Goal: Register for event/course

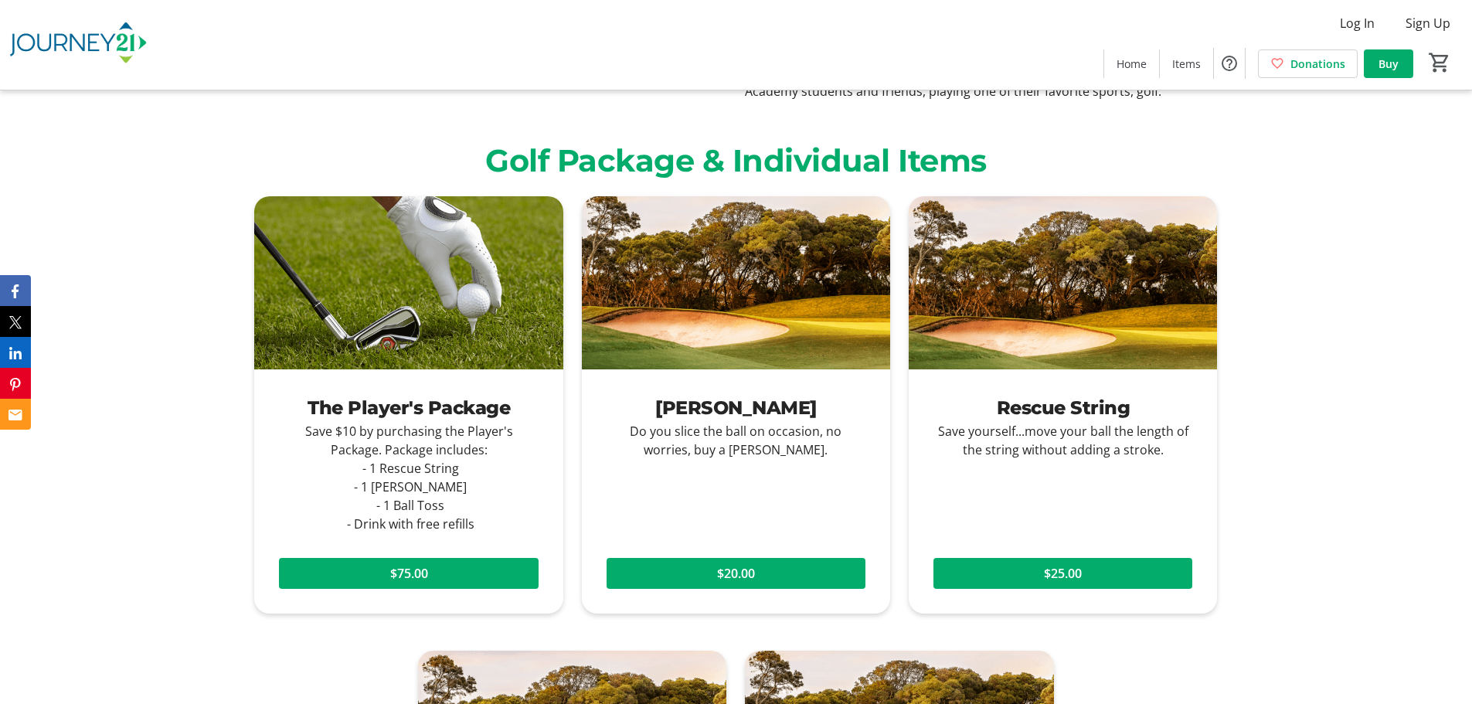
scroll to position [1939, 0]
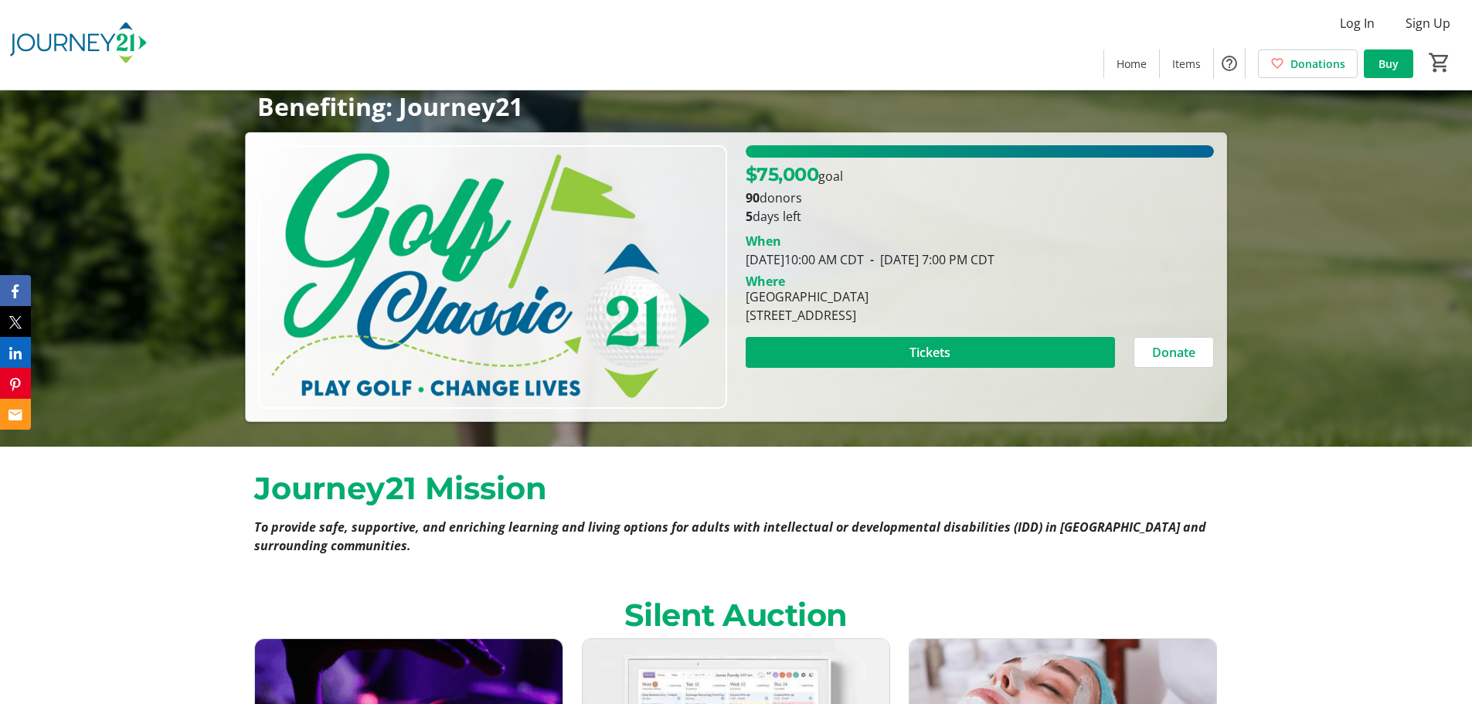
scroll to position [232, 0]
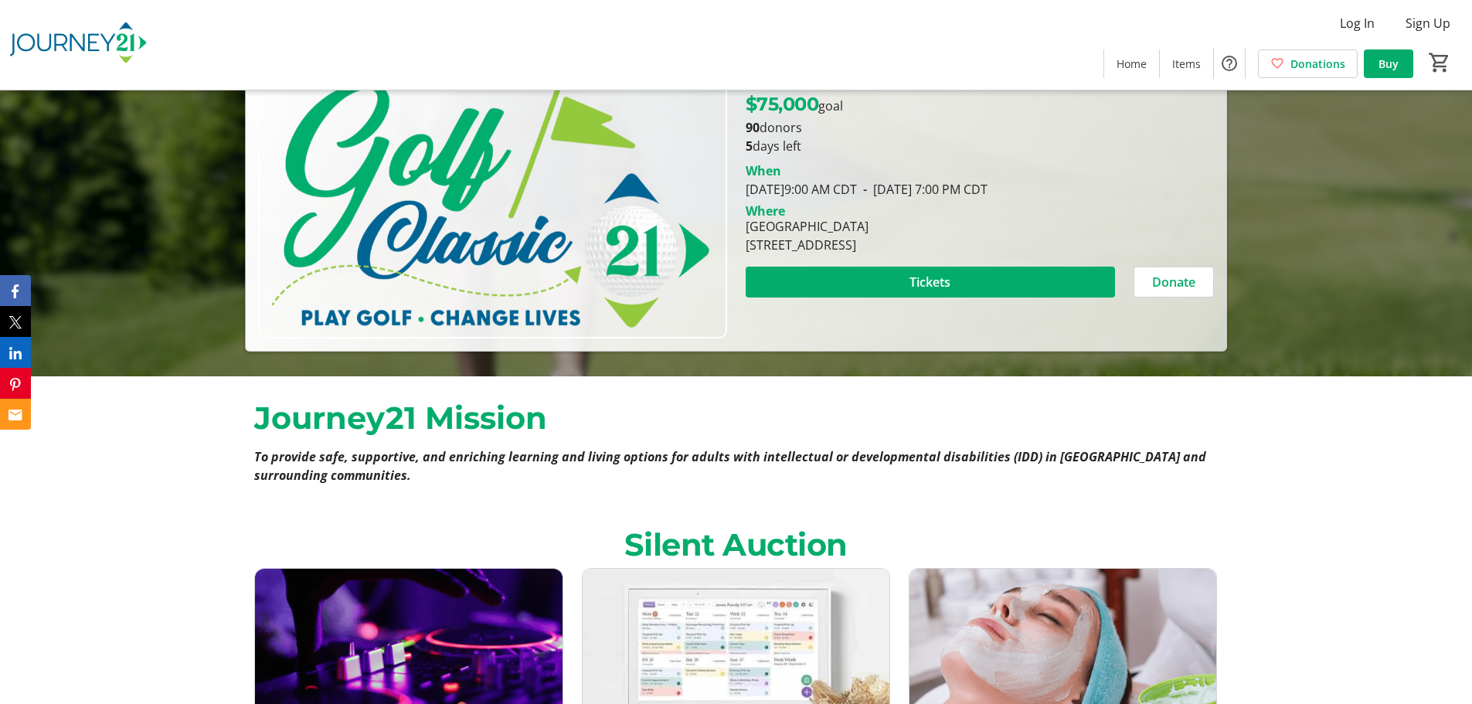
scroll to position [309, 0]
